Goal: Find specific page/section

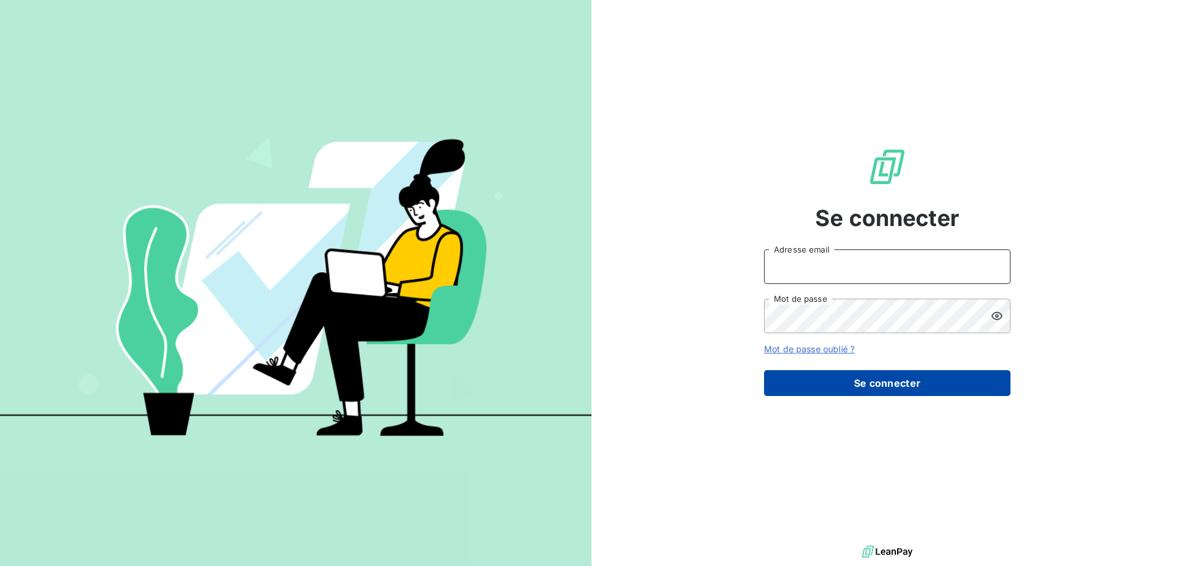
type input "[EMAIL_ADDRESS][DOMAIN_NAME]"
click at [892, 386] on button "Se connecter" at bounding box center [887, 383] width 246 height 26
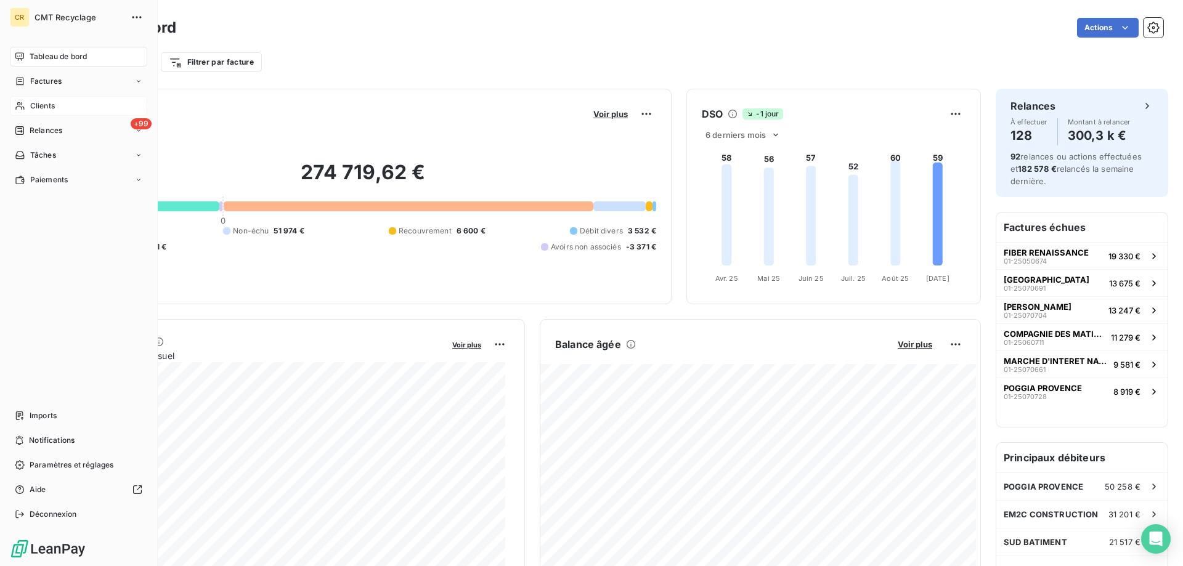
click at [43, 109] on span "Clients" at bounding box center [42, 105] width 25 height 11
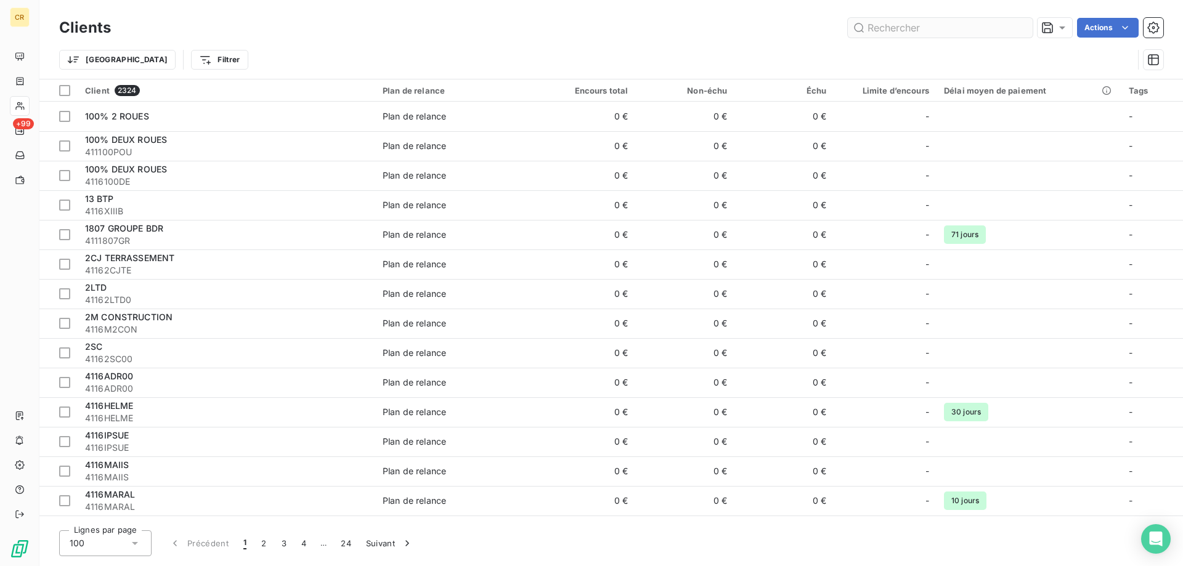
click at [896, 32] on input "text" at bounding box center [940, 28] width 185 height 20
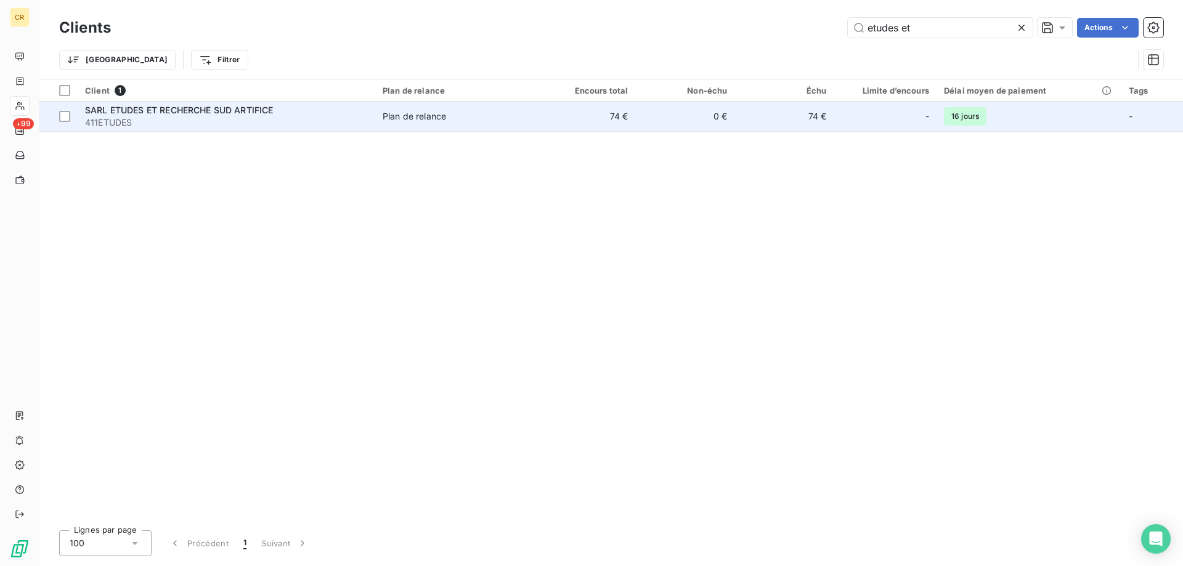
type input "etudes et"
click at [439, 121] on div "Plan de relance" at bounding box center [414, 116] width 63 height 12
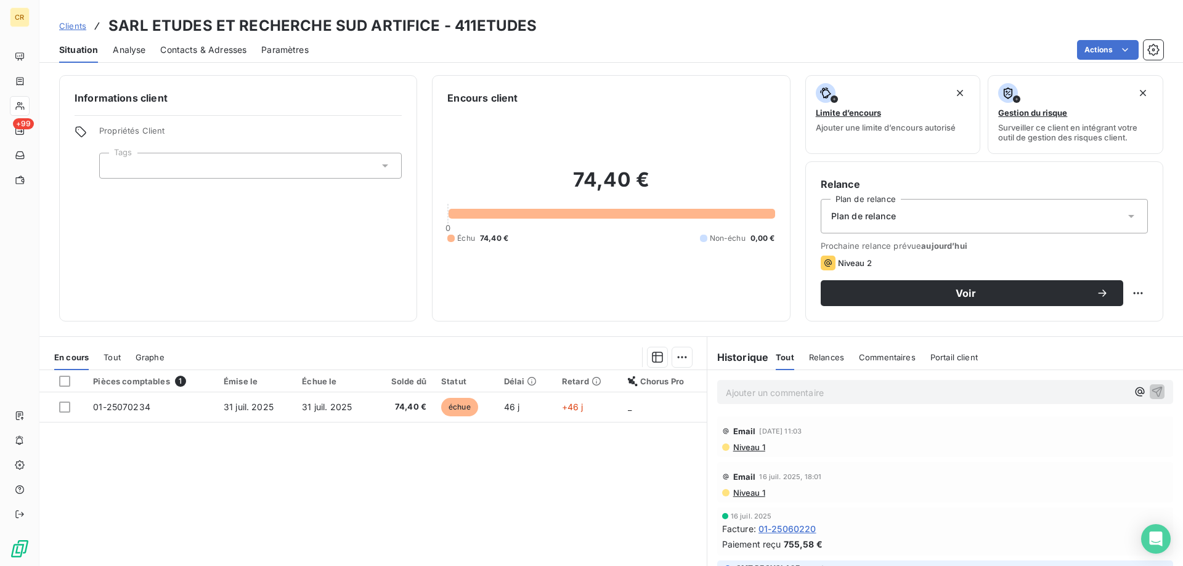
scroll to position [78, 0]
